Goal: Check status: Check status

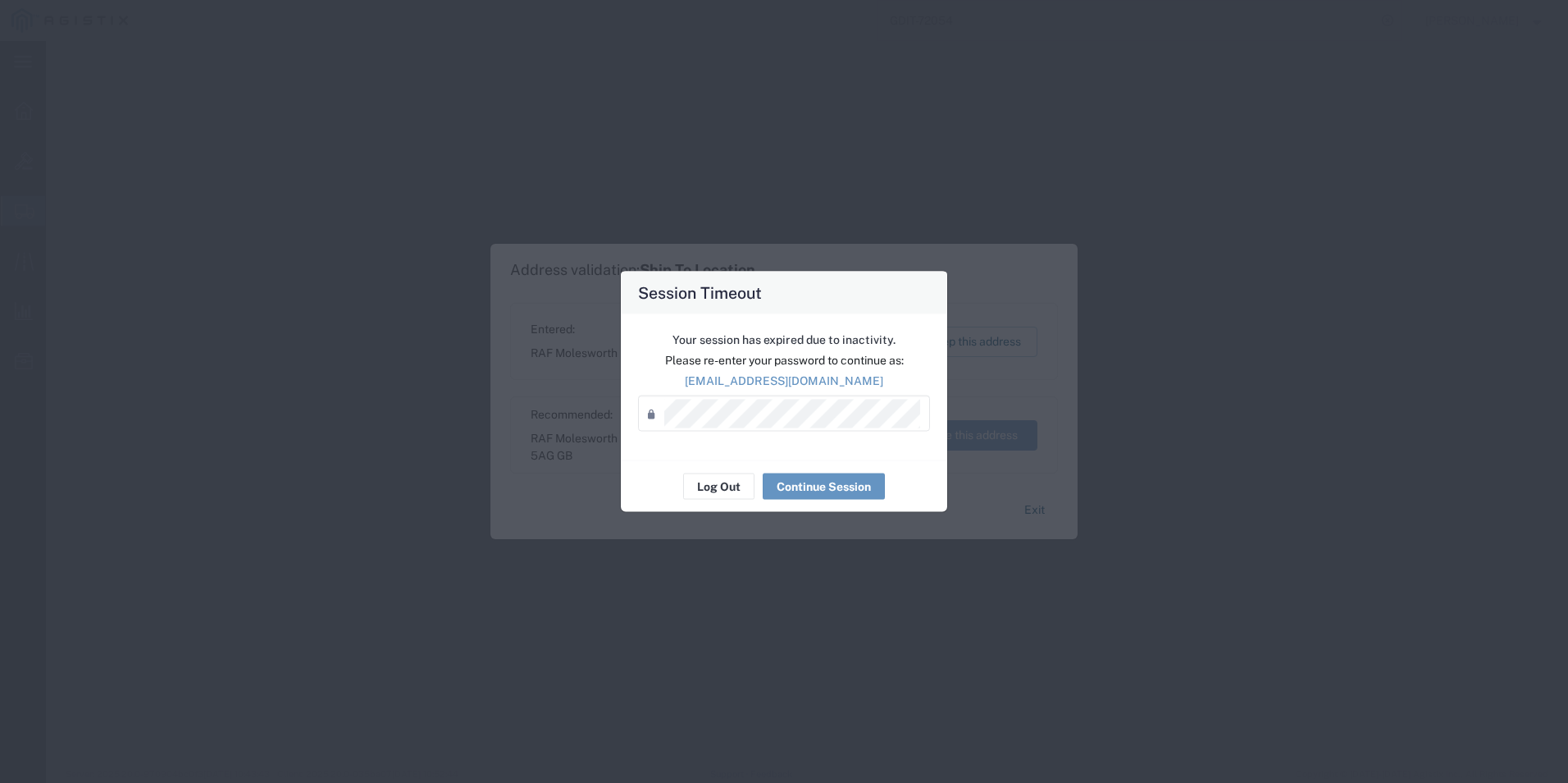
select select "PSNS"
click at [807, 489] on button "Continue Session" at bounding box center [824, 487] width 122 height 26
click at [867, 491] on button "Continue Session" at bounding box center [824, 487] width 122 height 26
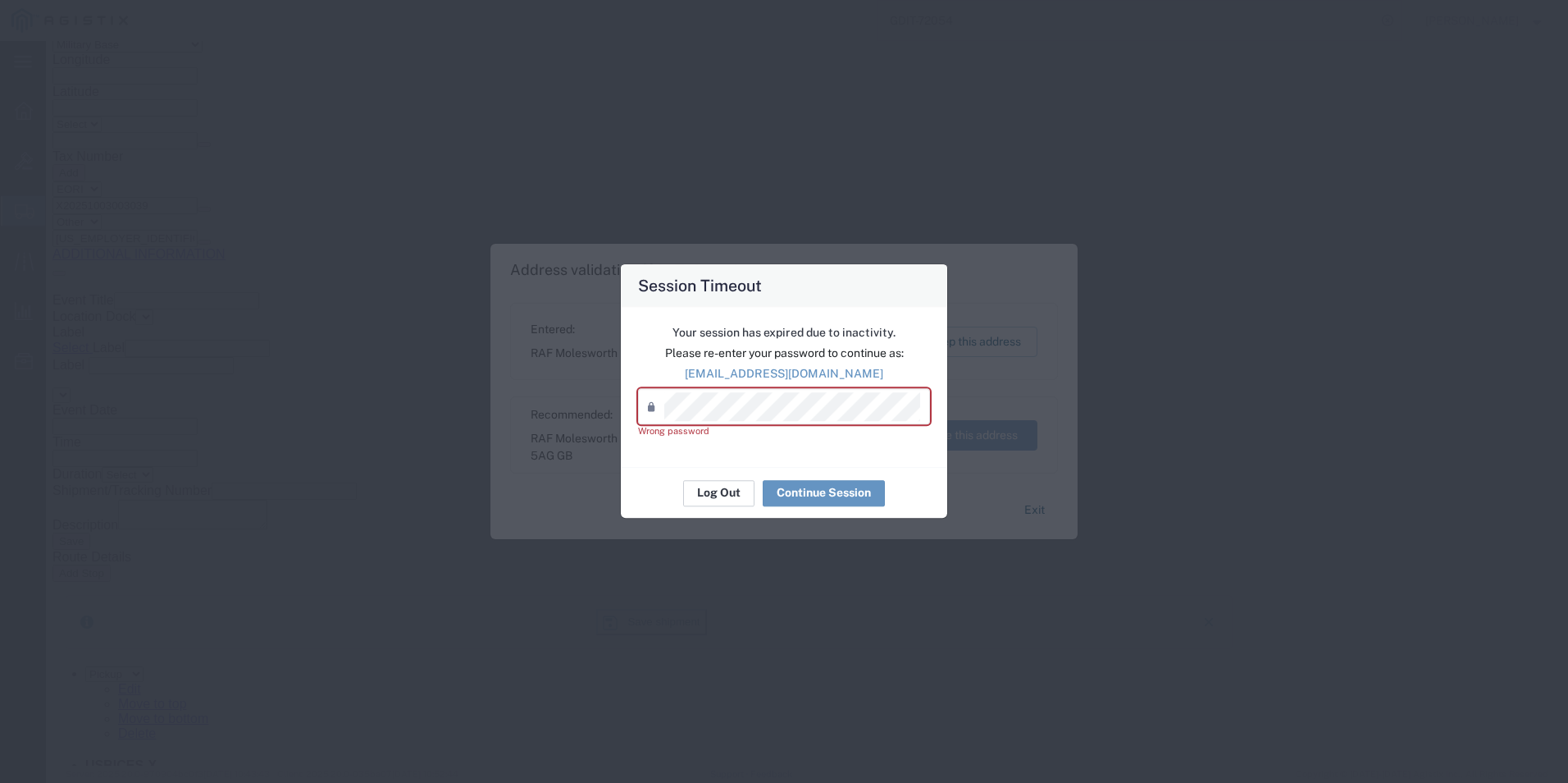
click at [733, 495] on button "Log Out" at bounding box center [719, 493] width 71 height 26
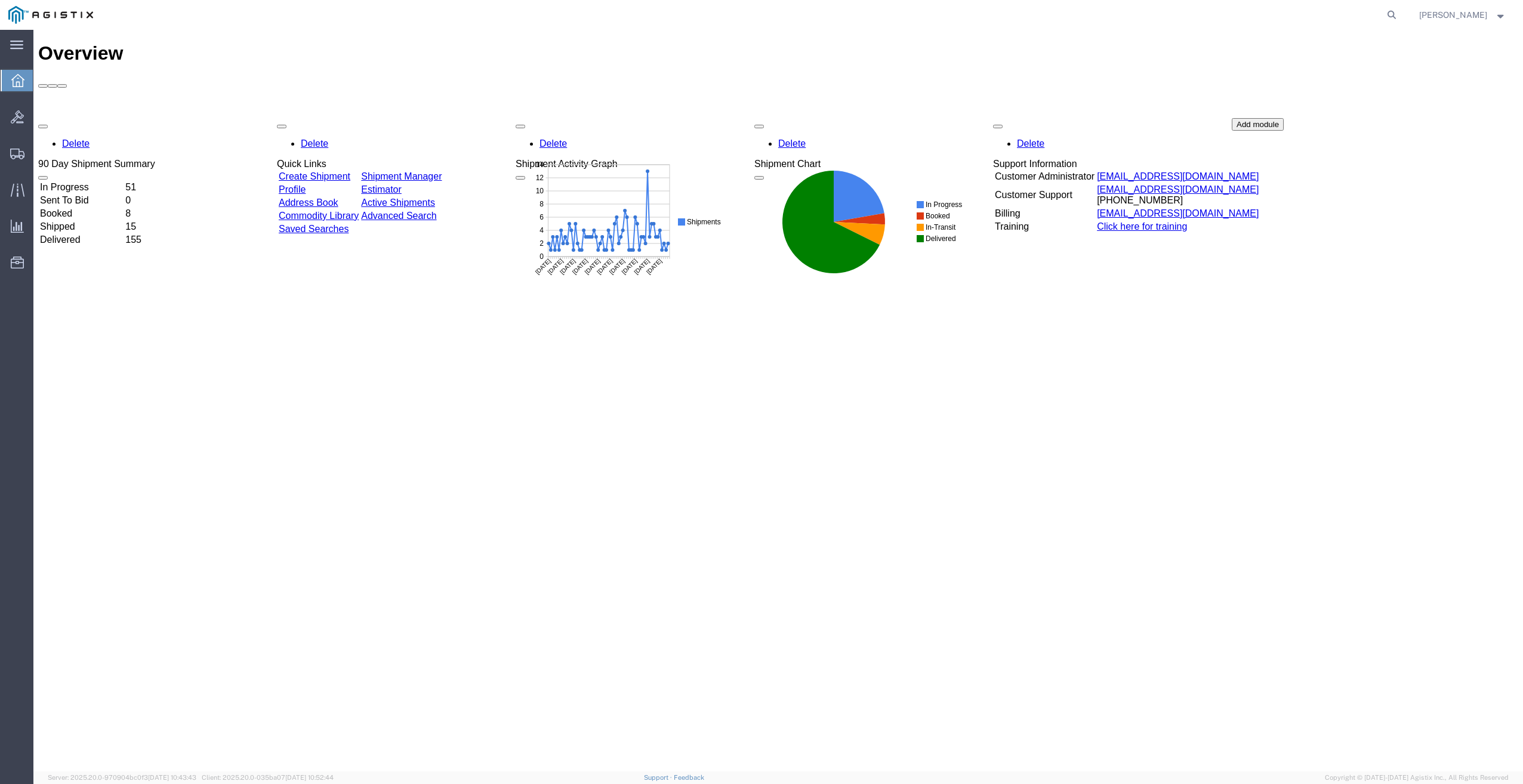
click at [113, 221] on td "Shipped" at bounding box center [81, 227] width 84 height 12
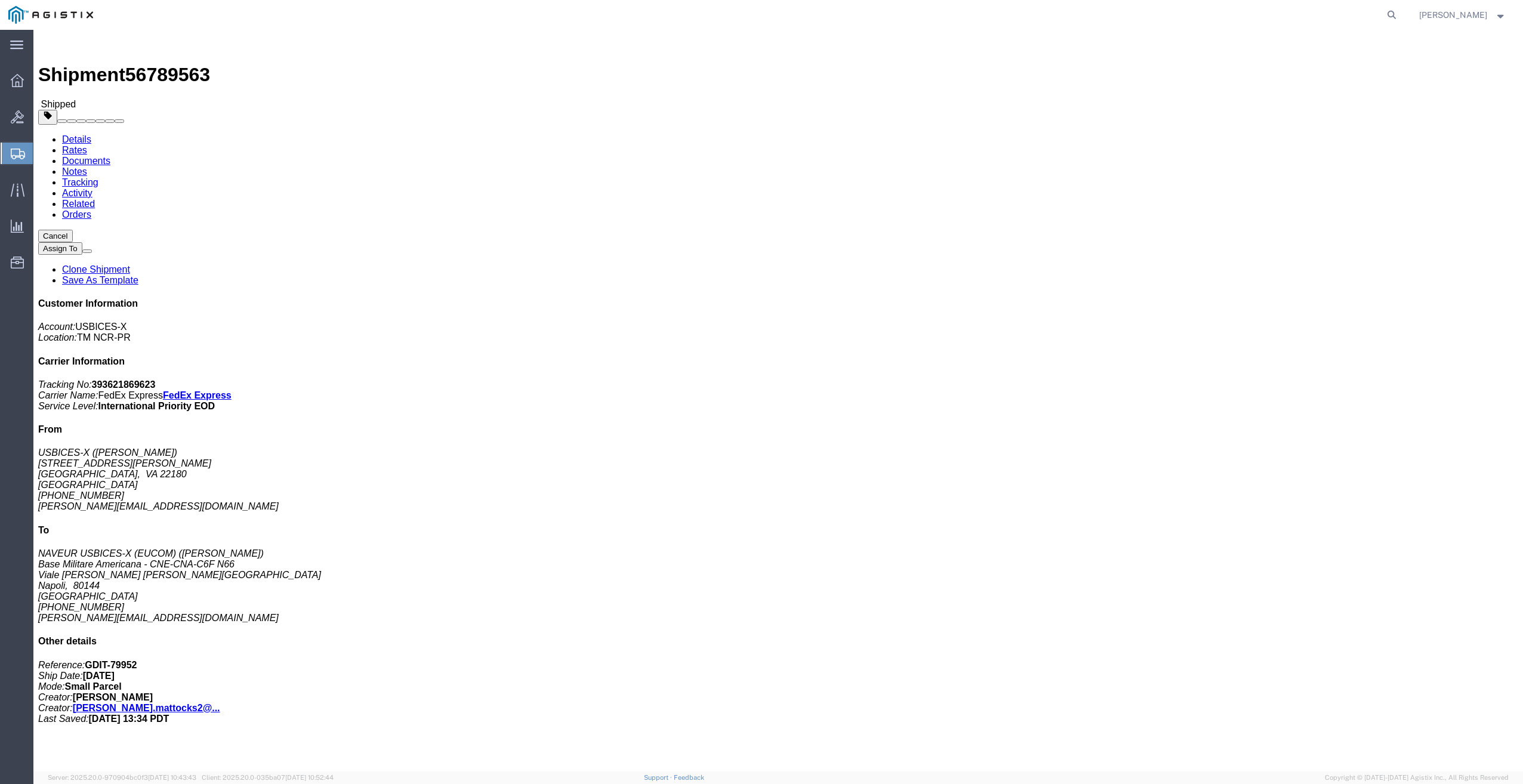
click link "Documents"
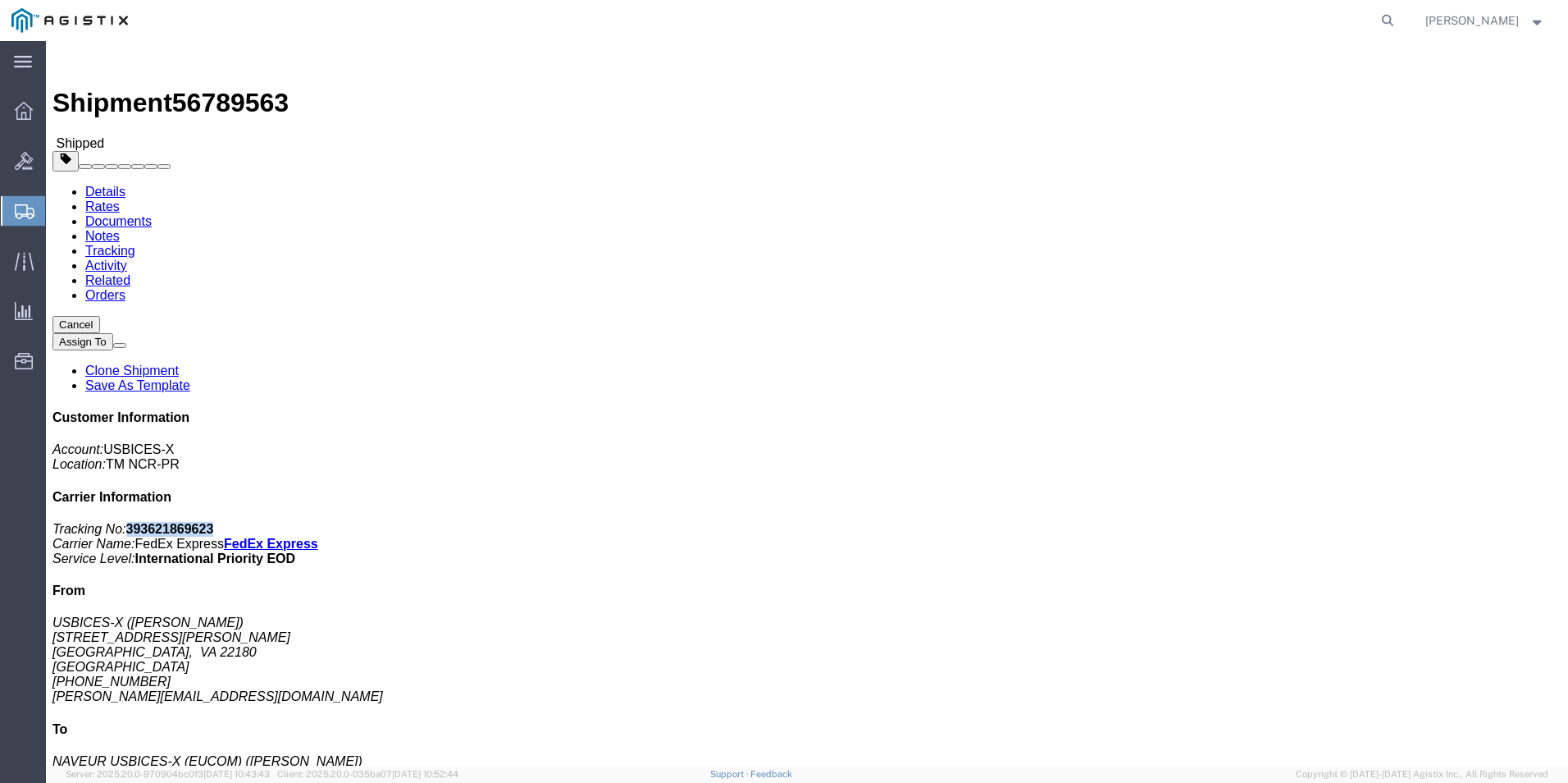
drag, startPoint x: 1285, startPoint y: 209, endPoint x: 1358, endPoint y: 210, distance: 73.0
click b "393621869623"
drag, startPoint x: 1359, startPoint y: 210, endPoint x: 1321, endPoint y: 214, distance: 38.2
copy b "393621869623"
